Goal: Find contact information: Find contact information

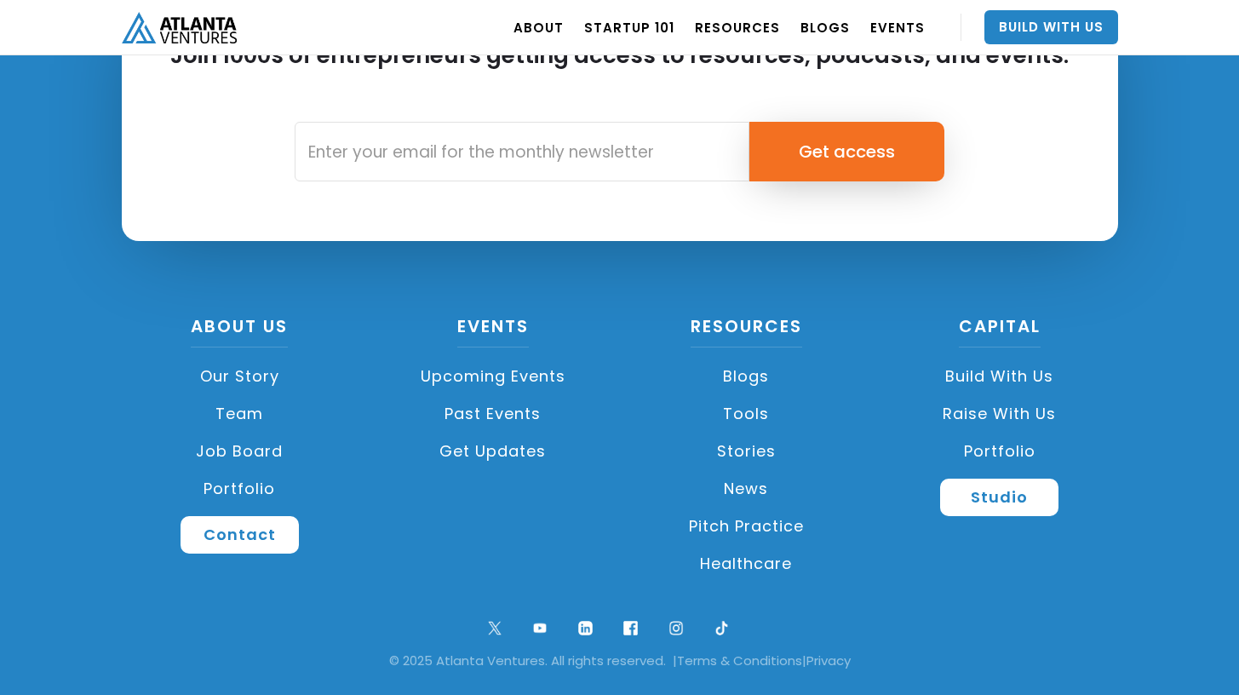
scroll to position [4068, 0]
click at [246, 412] on link "Team" at bounding box center [240, 413] width 237 height 37
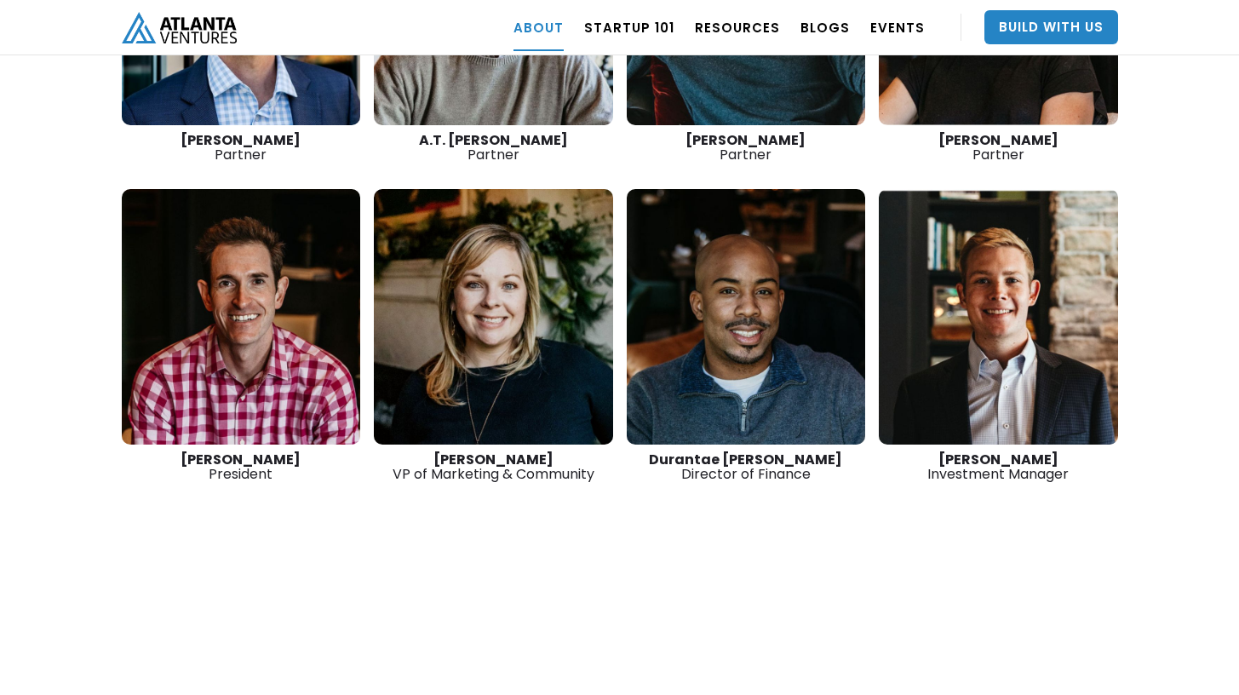
scroll to position [2684, 0]
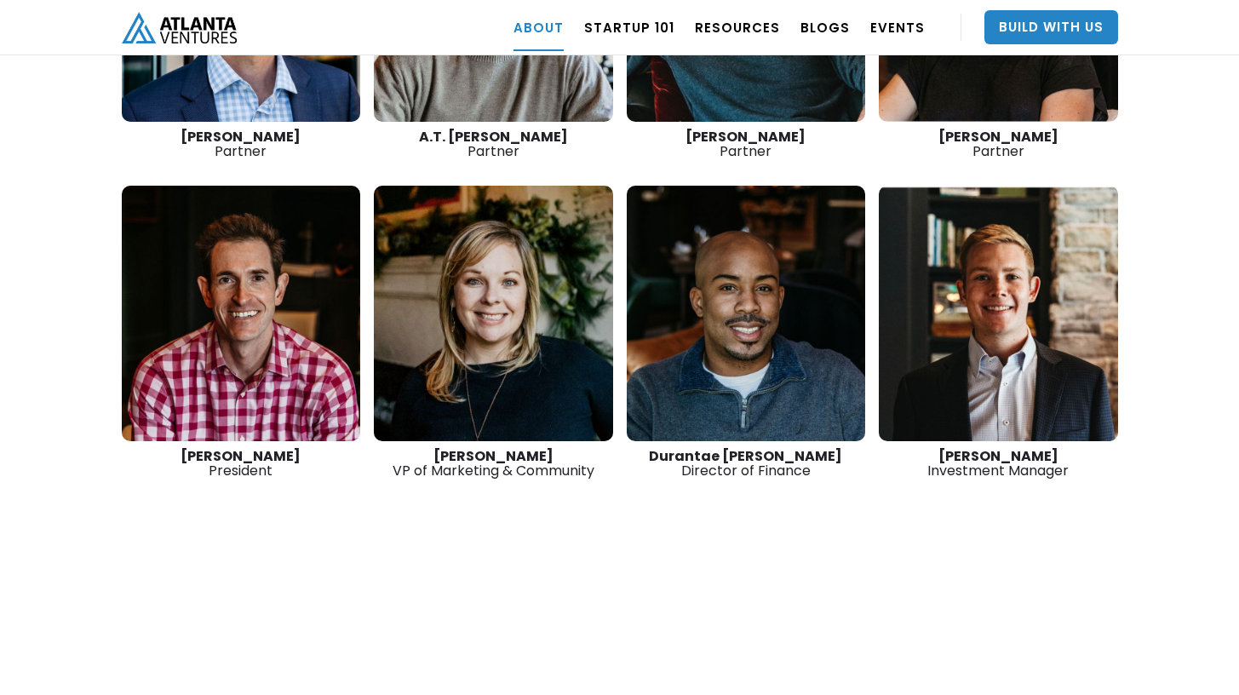
click at [254, 348] on link at bounding box center [241, 314] width 239 height 256
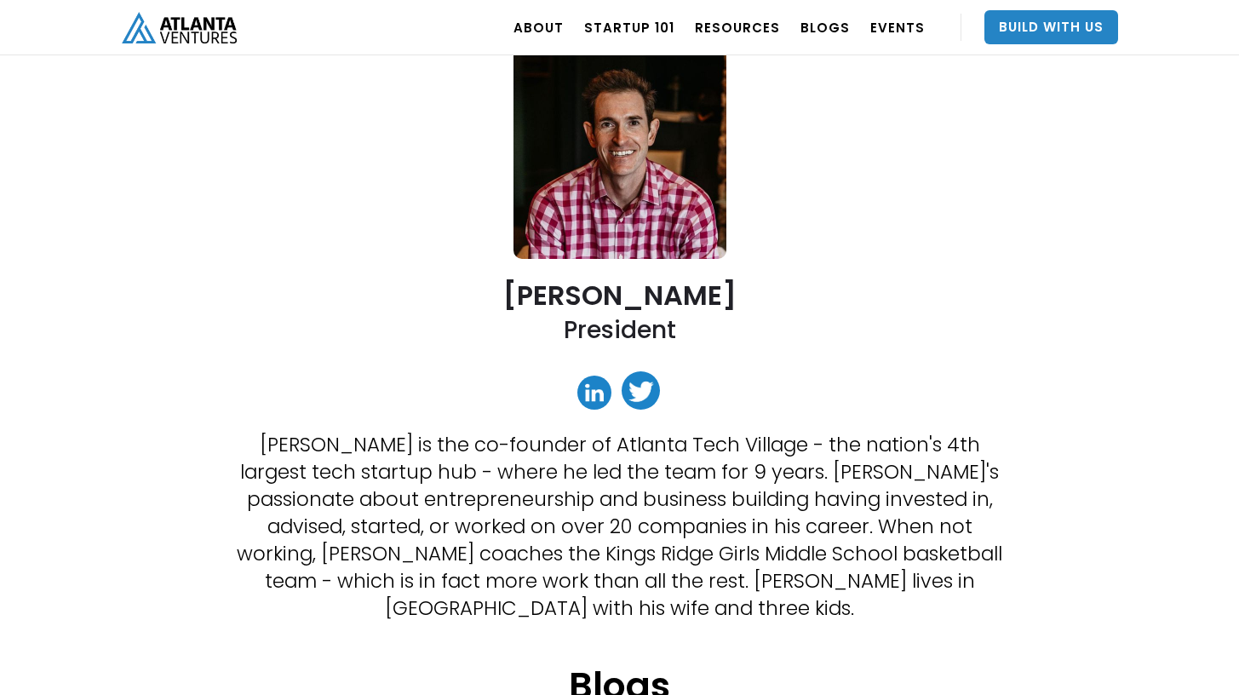
scroll to position [130, 0]
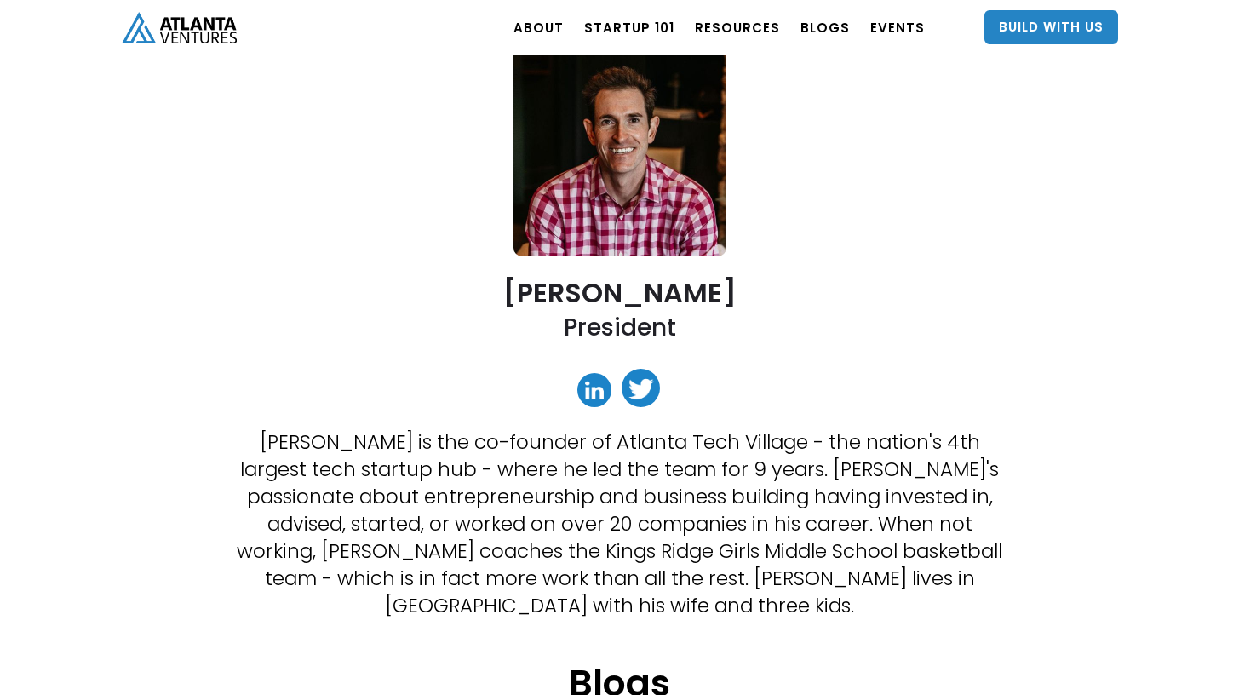
click at [602, 394] on link at bounding box center [595, 390] width 34 height 34
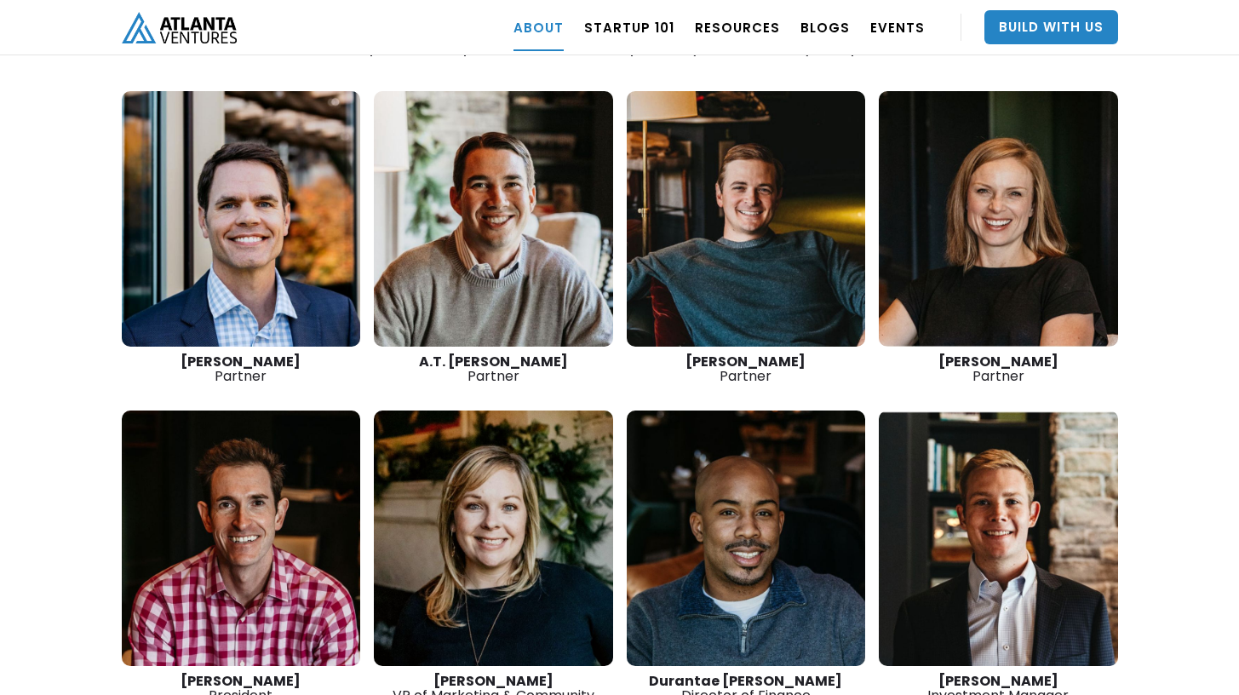
scroll to position [2457, 0]
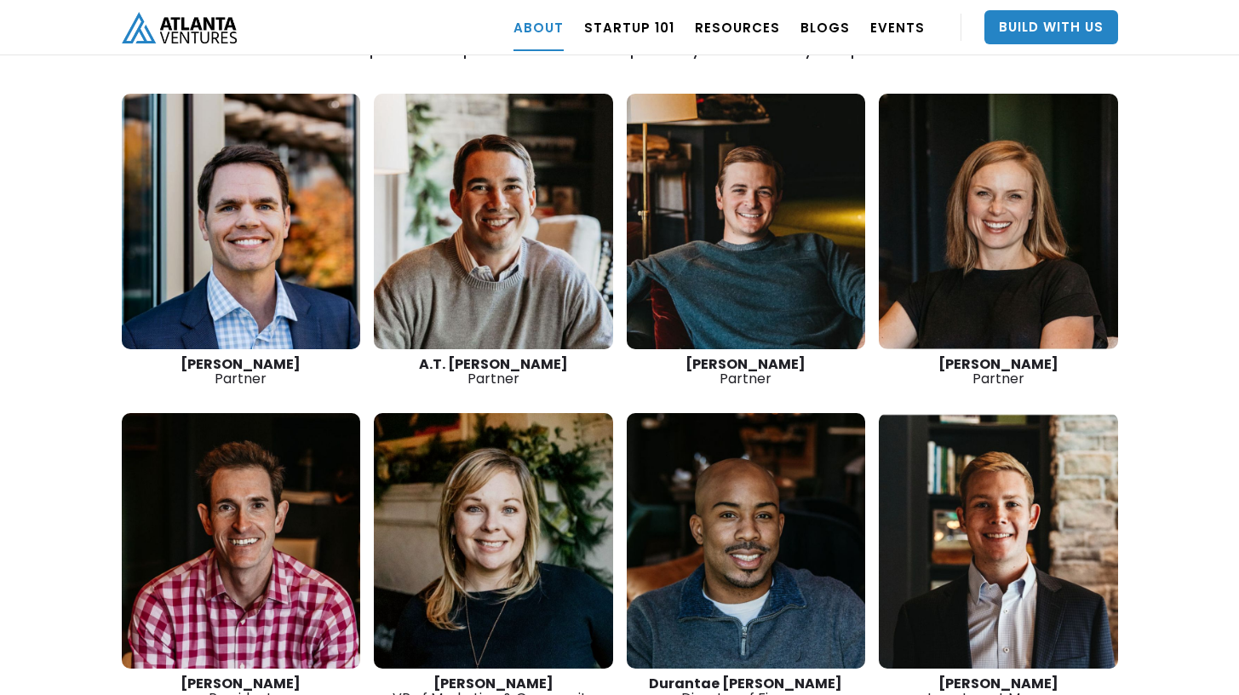
click at [716, 214] on link at bounding box center [746, 222] width 239 height 256
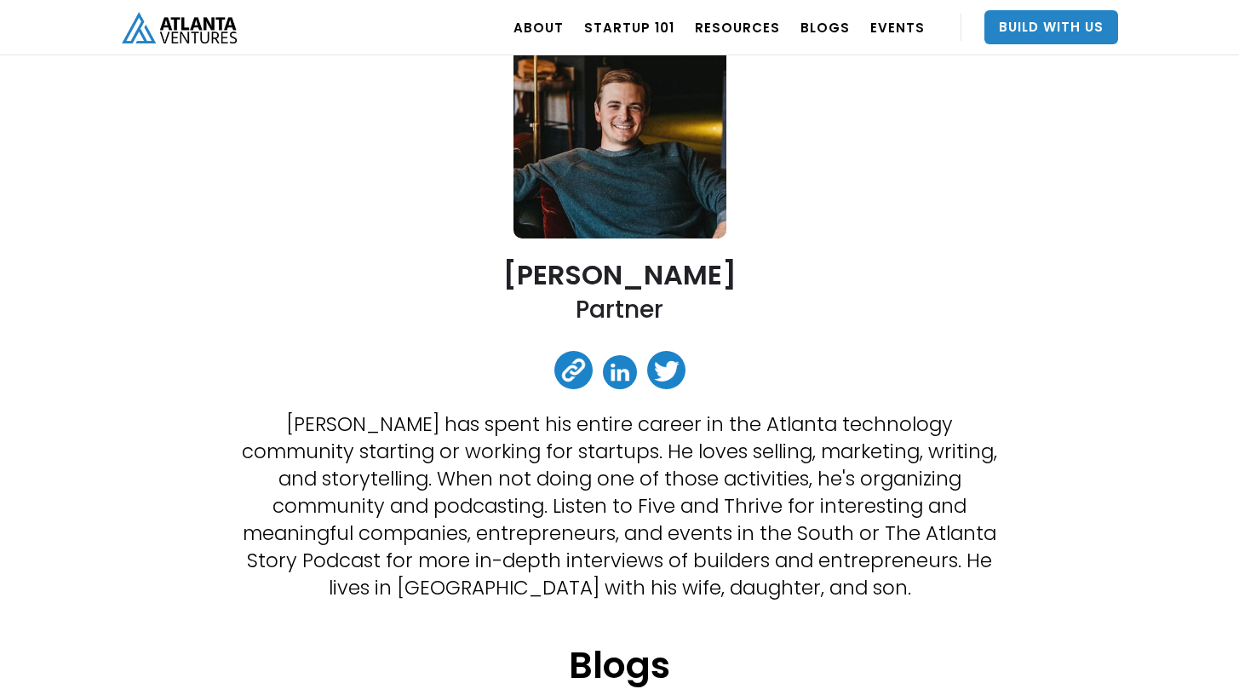
scroll to position [150, 0]
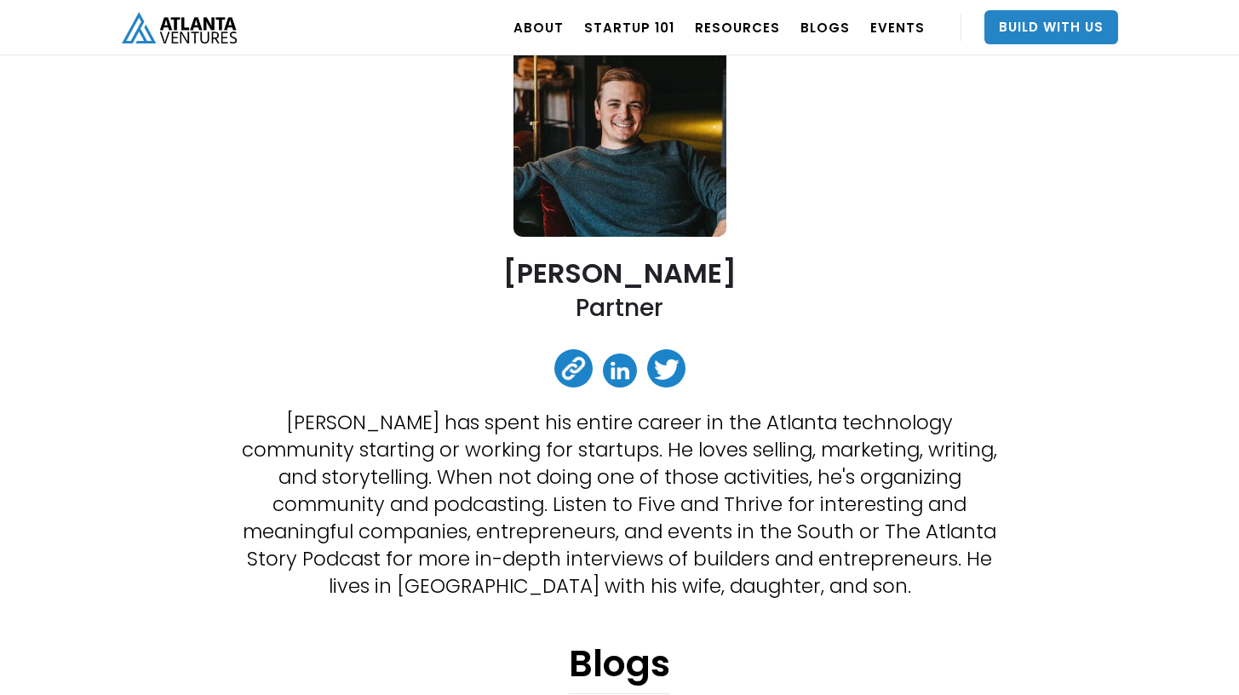
click at [622, 381] on link at bounding box center [620, 371] width 34 height 34
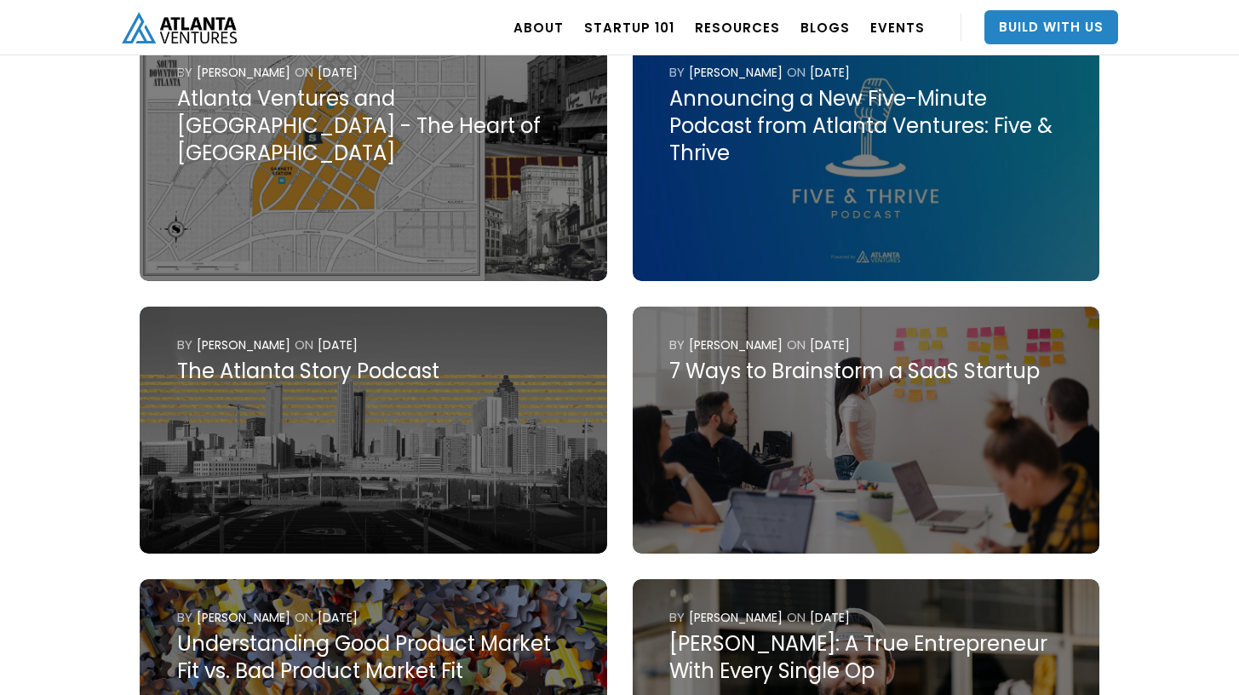
scroll to position [842, 0]
